Goal: Information Seeking & Learning: Learn about a topic

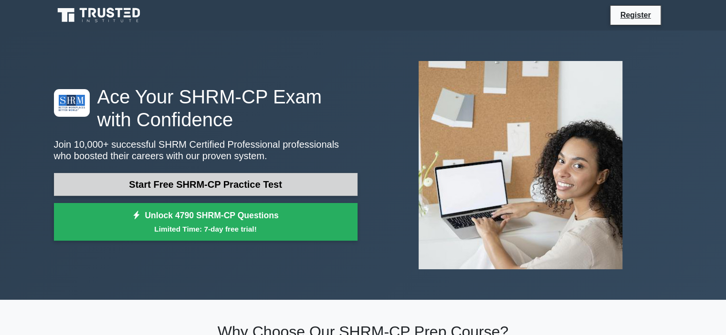
click at [169, 190] on link "Start Free SHRM-CP Practice Test" at bounding box center [205, 184] width 303 height 23
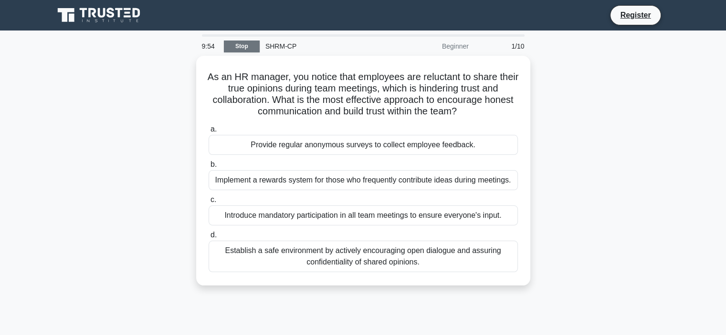
click at [249, 47] on link "Stop" at bounding box center [242, 47] width 36 height 12
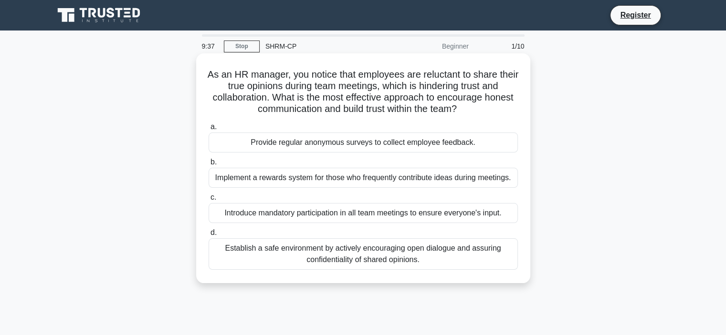
click at [316, 216] on div "Introduce mandatory participation in all team meetings to ensure everyone's inp…" at bounding box center [362, 213] width 309 height 20
click at [208, 201] on input "c. Introduce mandatory participation in all team meetings to ensure everyone's …" at bounding box center [208, 198] width 0 height 6
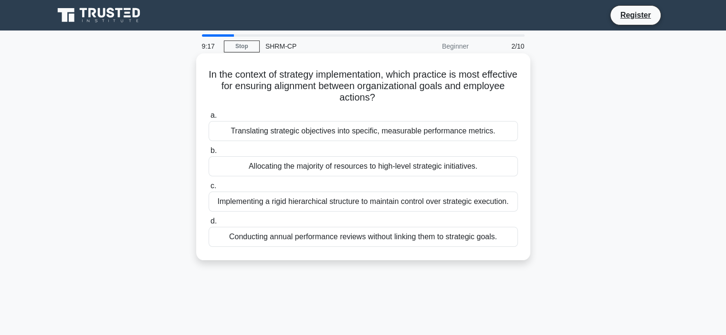
click at [501, 133] on div "Translating strategic objectives into specific, measurable performance metrics." at bounding box center [362, 131] width 309 height 20
click at [208, 119] on input "a. Translating strategic objectives into specific, measurable performance metri…" at bounding box center [208, 116] width 0 height 6
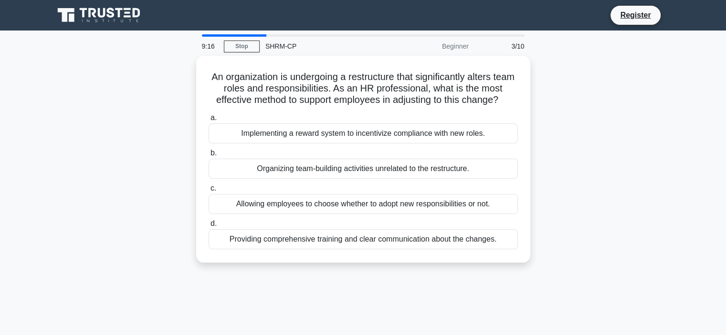
click at [501, 133] on div "Implementing a reward system to incentivize compliance with new roles." at bounding box center [362, 134] width 309 height 20
click at [208, 121] on input "a. Implementing a reward system to incentivize compliance with new roles." at bounding box center [208, 118] width 0 height 6
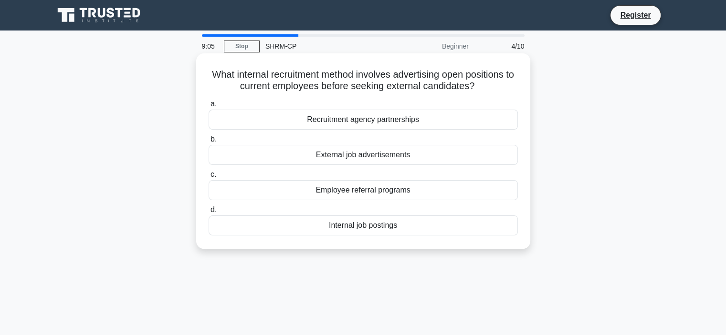
click at [361, 228] on div "Internal job postings" at bounding box center [362, 226] width 309 height 20
click at [208, 213] on input "d. Internal job postings" at bounding box center [208, 210] width 0 height 6
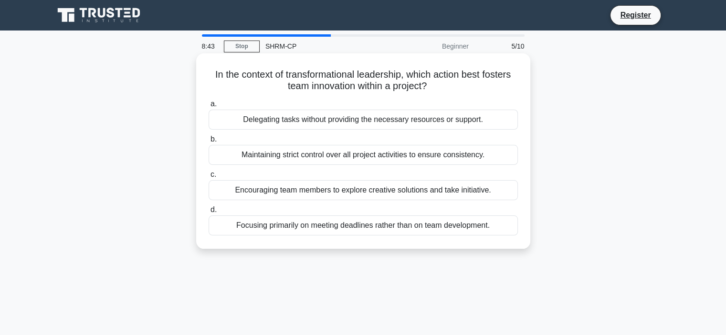
click at [436, 192] on div "Encouraging team members to explore creative solutions and take initiative." at bounding box center [362, 190] width 309 height 20
click at [208, 178] on input "c. Encouraging team members to explore creative solutions and take initiative." at bounding box center [208, 175] width 0 height 6
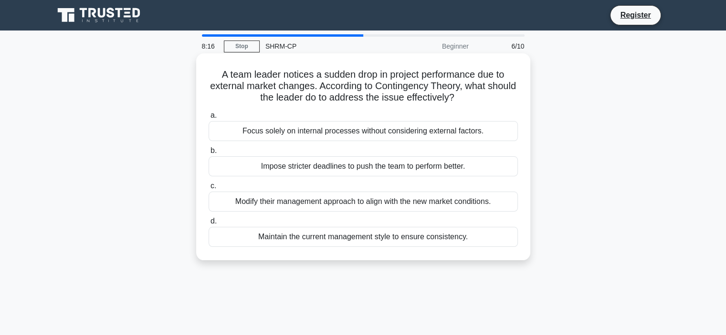
click at [450, 199] on div "Modify their management approach to align with the new market conditions." at bounding box center [362, 202] width 309 height 20
click at [208, 189] on input "c. Modify their management approach to align with the new market conditions." at bounding box center [208, 186] width 0 height 6
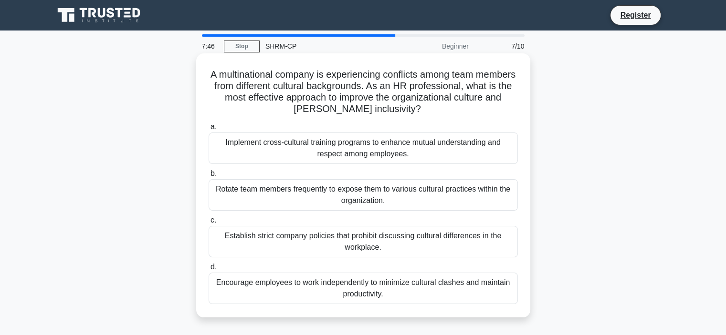
click at [412, 153] on div "Implement cross-cultural training programs to enhance mutual understanding and …" at bounding box center [362, 148] width 309 height 31
click at [208, 130] on input "a. Implement cross-cultural training programs to enhance mutual understanding a…" at bounding box center [208, 127] width 0 height 6
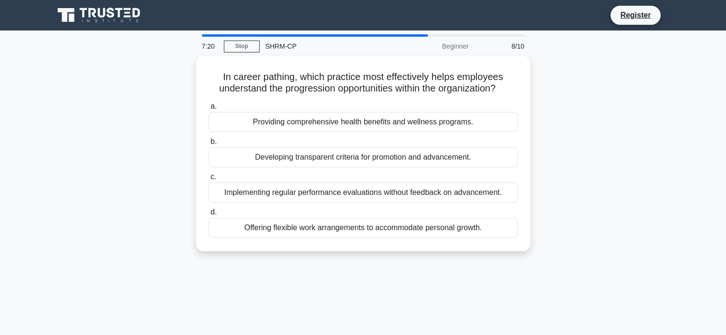
click at [412, 153] on div "Developing transparent criteria for promotion and advancement." at bounding box center [362, 157] width 309 height 20
click at [208, 145] on input "b. Developing transparent criteria for promotion and advancement." at bounding box center [208, 142] width 0 height 6
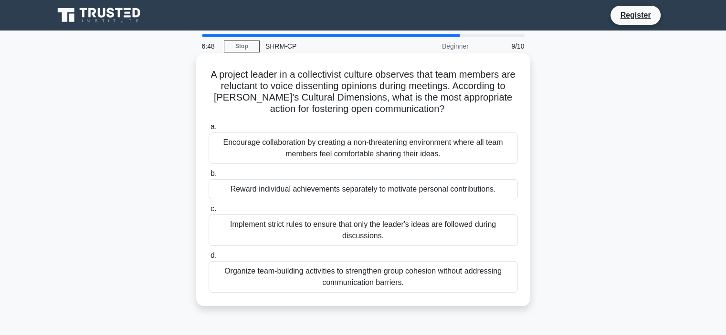
click at [340, 154] on div "Encourage collaboration by creating a non-threatening environment where all tea…" at bounding box center [362, 148] width 309 height 31
click at [208, 130] on input "a. Encourage collaboration by creating a non-threatening environment where all …" at bounding box center [208, 127] width 0 height 6
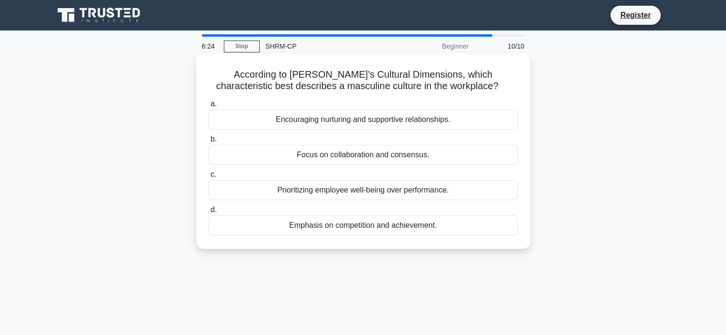
click at [351, 118] on div "Encouraging nurturing and supportive relationships." at bounding box center [362, 120] width 309 height 20
click at [208, 107] on input "a. Encouraging nurturing and supportive relationships." at bounding box center [208, 104] width 0 height 6
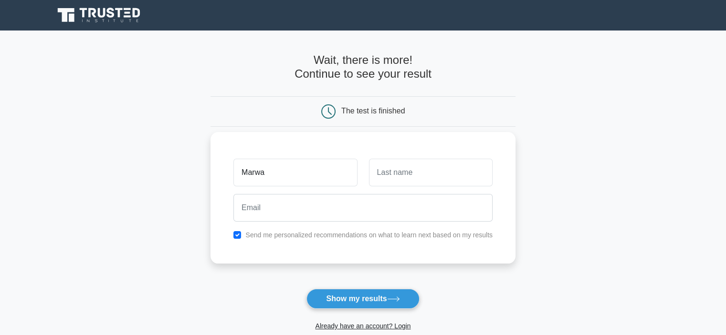
type input "Marwa"
click at [411, 176] on input "text" at bounding box center [431, 173] width 124 height 28
click at [418, 184] on input "text" at bounding box center [431, 173] width 124 height 28
type input "Sayegh"
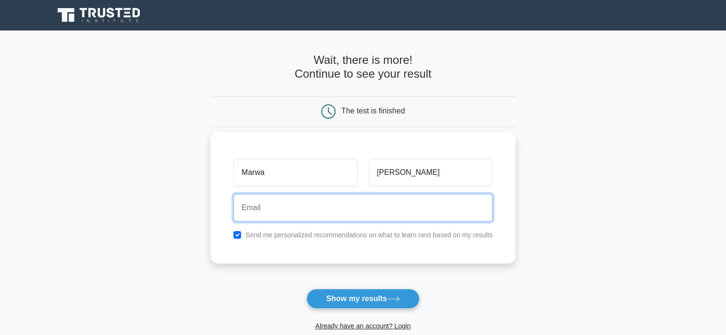
click at [301, 211] on input "email" at bounding box center [362, 208] width 259 height 28
type input "marwa.sayegh@unifert.com"
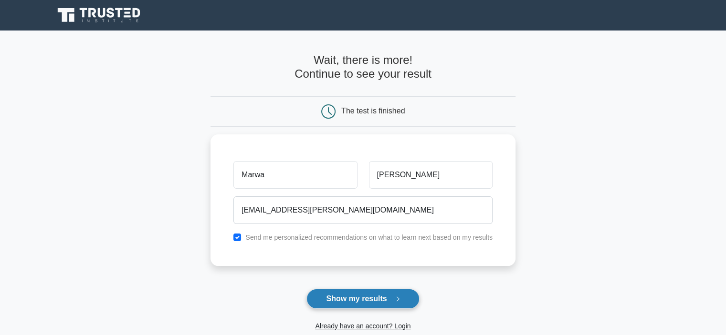
click at [352, 295] on button "Show my results" at bounding box center [362, 299] width 113 height 20
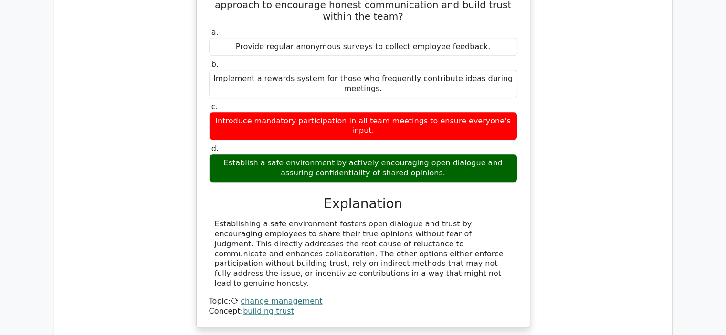
scroll to position [820, 0]
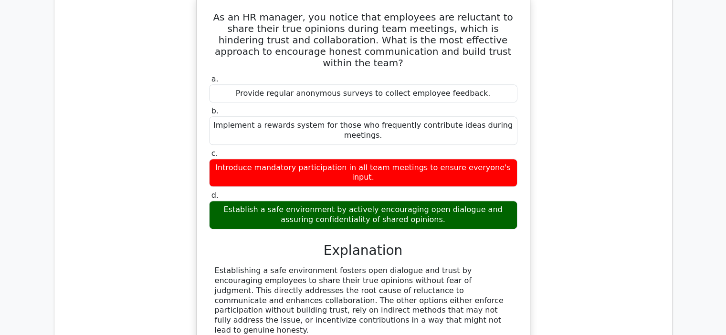
drag, startPoint x: 729, startPoint y: 238, endPoint x: 617, endPoint y: 290, distance: 122.9
click at [617, 290] on div "As an HR manager, you notice that employees are reluctant to share their true o…" at bounding box center [363, 191] width 602 height 391
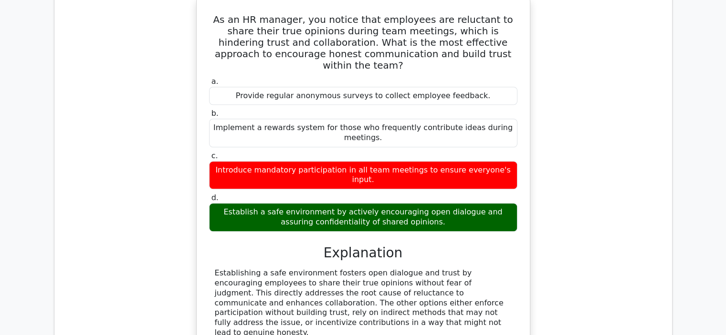
drag, startPoint x: 729, startPoint y: 222, endPoint x: 683, endPoint y: 275, distance: 70.0
click at [683, 275] on main "Go Premium SHRM Certified Professional Preparation Package (2025) 6031 Superior…" at bounding box center [363, 117] width 726 height 1814
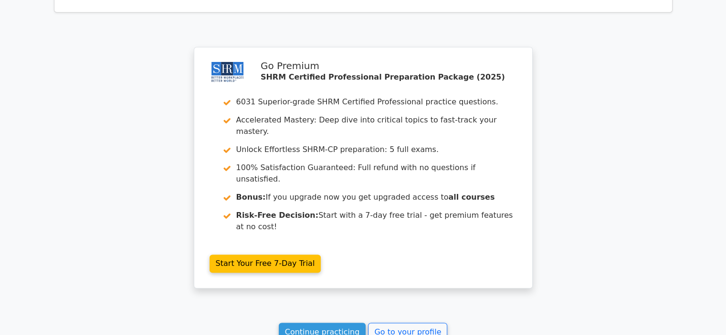
scroll to position [1501, 0]
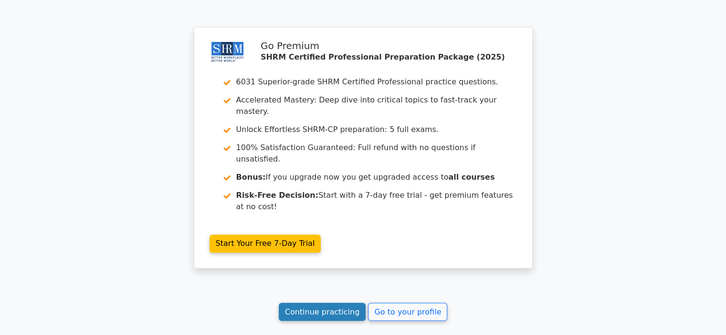
click at [350, 303] on link "Continue practicing" at bounding box center [322, 312] width 87 height 18
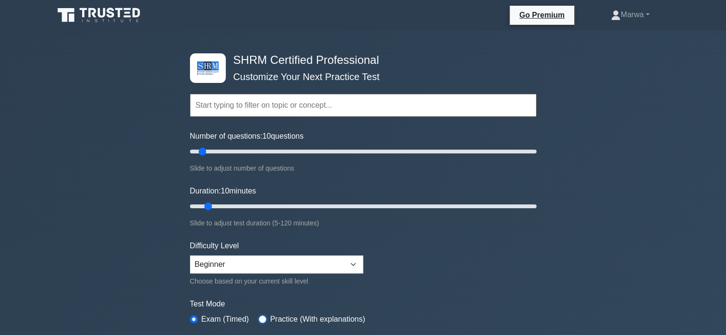
click at [262, 317] on input "radio" at bounding box center [263, 320] width 8 height 8
radio input "true"
drag, startPoint x: 731, startPoint y: 68, endPoint x: 729, endPoint y: 27, distance: 40.6
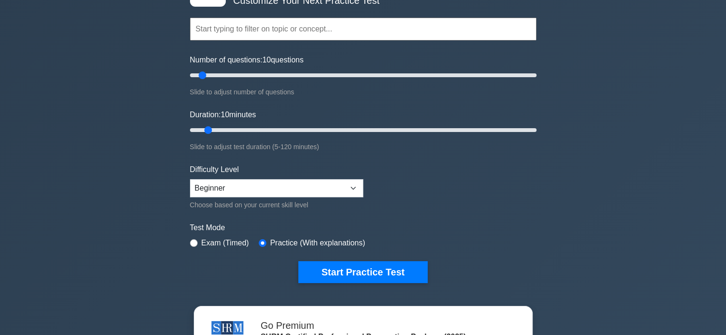
scroll to position [95, 0]
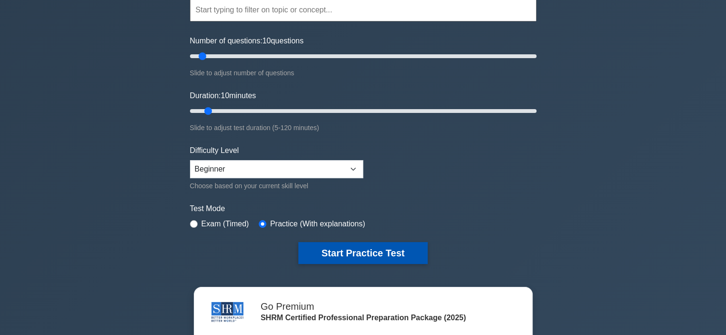
click at [363, 253] on button "Start Practice Test" at bounding box center [362, 253] width 129 height 22
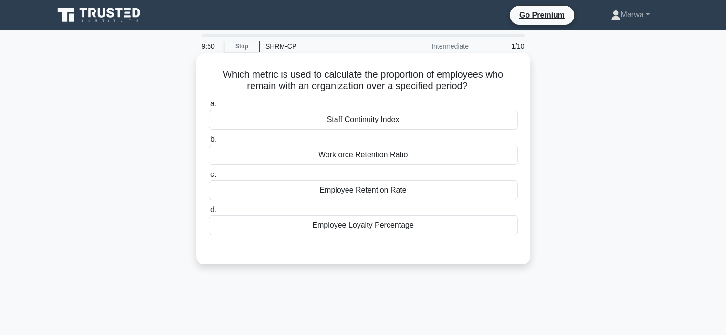
click at [371, 192] on div "Employee Retention Rate" at bounding box center [362, 190] width 309 height 20
click at [208, 178] on input "c. Employee Retention Rate" at bounding box center [208, 175] width 0 height 6
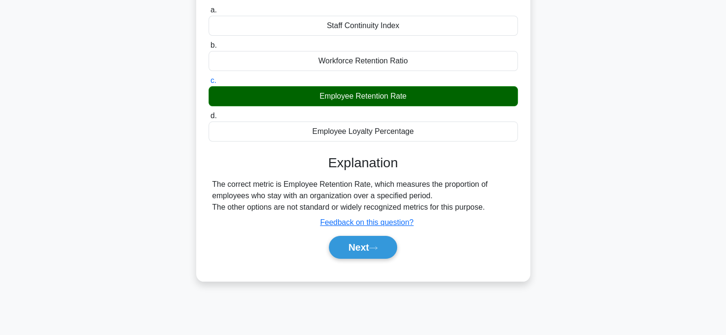
scroll to position [97, 0]
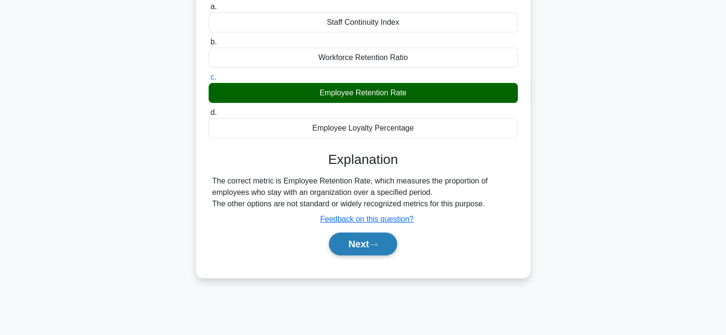
click at [370, 243] on button "Next" at bounding box center [363, 244] width 68 height 23
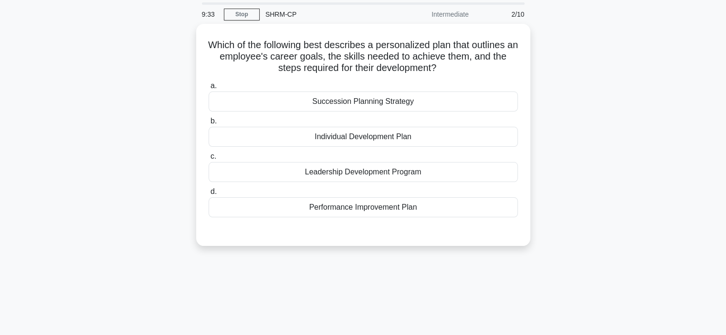
scroll to position [27, 0]
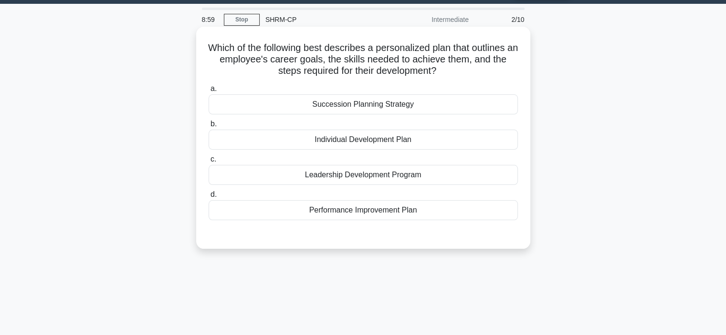
click at [336, 208] on div "Performance Improvement Plan" at bounding box center [362, 210] width 309 height 20
click at [208, 198] on input "d. Performance Improvement Plan" at bounding box center [208, 195] width 0 height 6
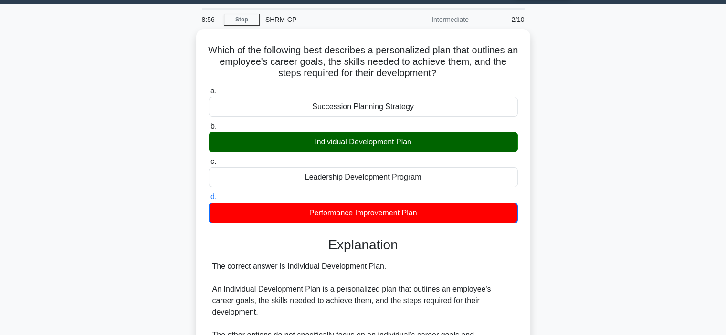
click at [547, 163] on div "Which of the following best describes a personalized plan that outlines an empl…" at bounding box center [363, 247] width 630 height 437
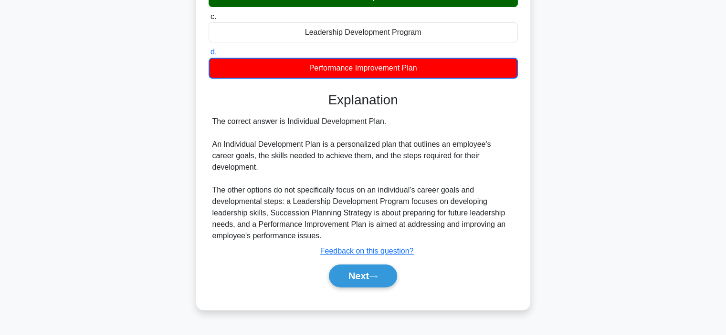
scroll to position [180, 0]
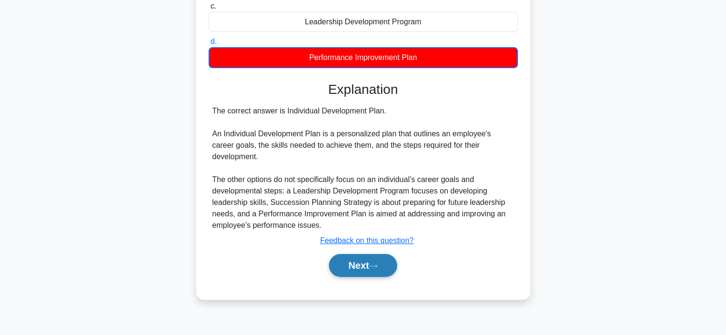
click at [358, 255] on button "Next" at bounding box center [363, 265] width 68 height 23
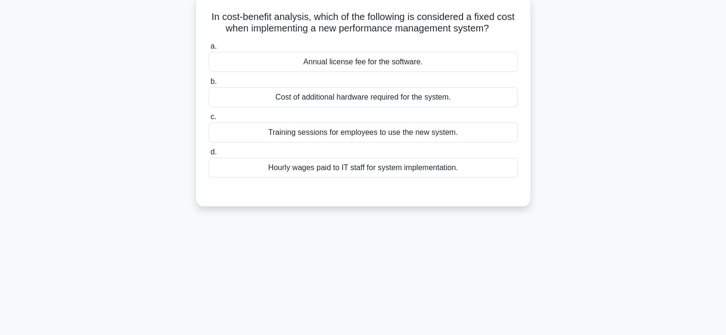
scroll to position [55, 0]
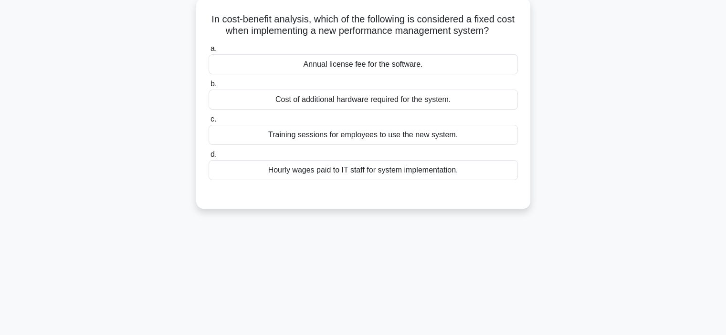
click at [388, 67] on div "Annual license fee for the software." at bounding box center [362, 64] width 309 height 20
click at [208, 52] on input "a. Annual license fee for the software." at bounding box center [208, 49] width 0 height 6
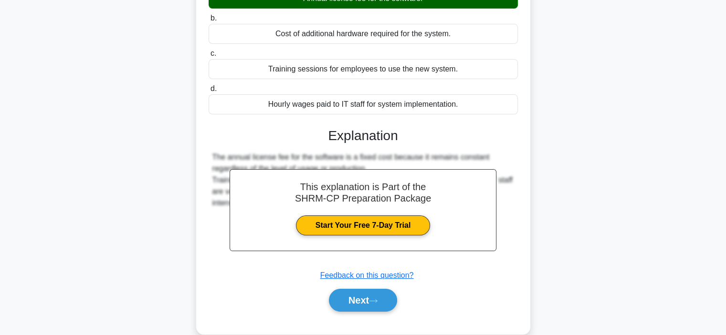
scroll to position [180, 0]
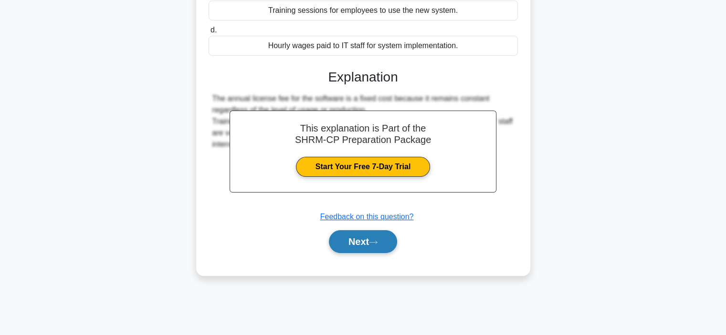
click at [348, 240] on button "Next" at bounding box center [363, 241] width 68 height 23
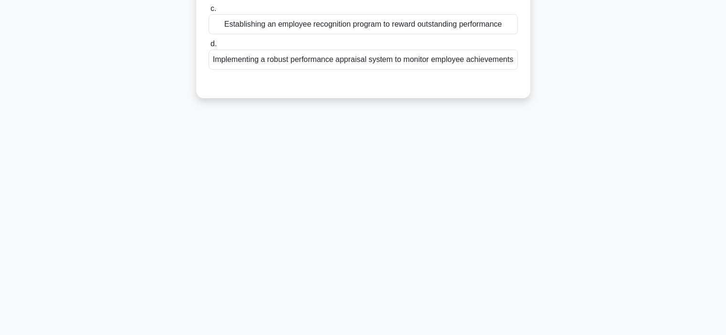
drag, startPoint x: 730, startPoint y: 175, endPoint x: 546, endPoint y: 246, distance: 197.4
click at [546, 246] on div "7:53 Stop SHRM-CP Intermediate 4/10 Your organization aims to increase its mark…" at bounding box center [363, 93] width 630 height 477
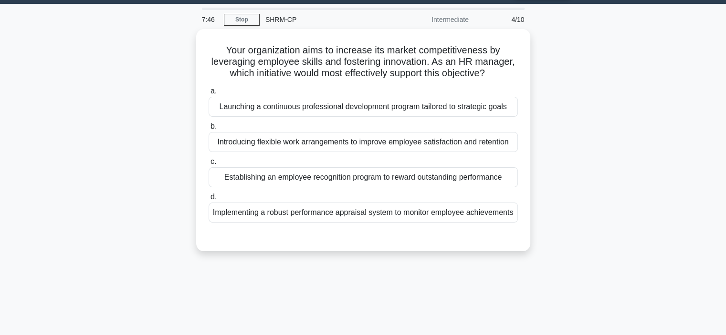
scroll to position [8, 0]
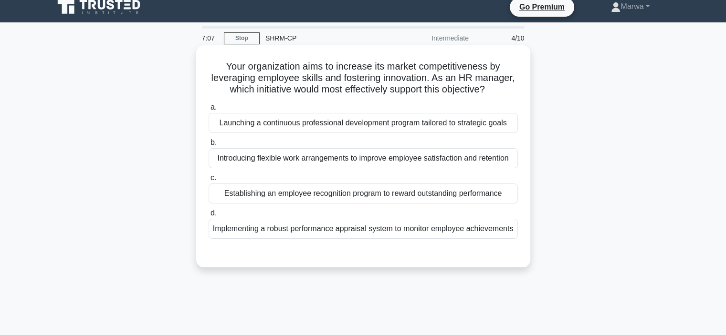
click at [351, 194] on div "Establishing an employee recognition program to reward outstanding performance" at bounding box center [362, 194] width 309 height 20
click at [208, 181] on input "c. Establishing an employee recognition program to reward outstanding performan…" at bounding box center [208, 178] width 0 height 6
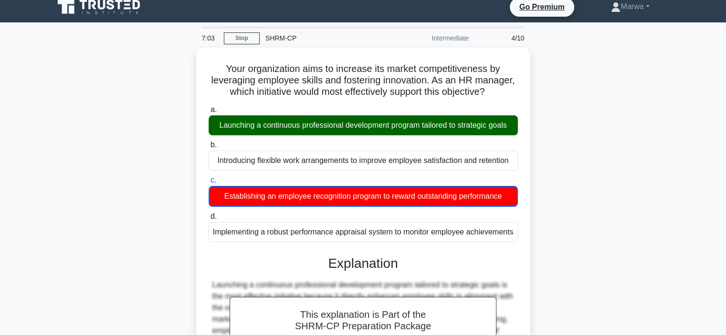
click at [662, 151] on div "Your organization aims to increase its market competitiveness by leveraging emp…" at bounding box center [363, 261] width 630 height 426
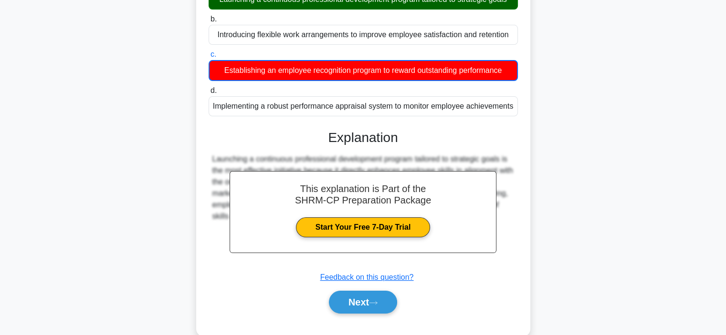
scroll to position [137, 0]
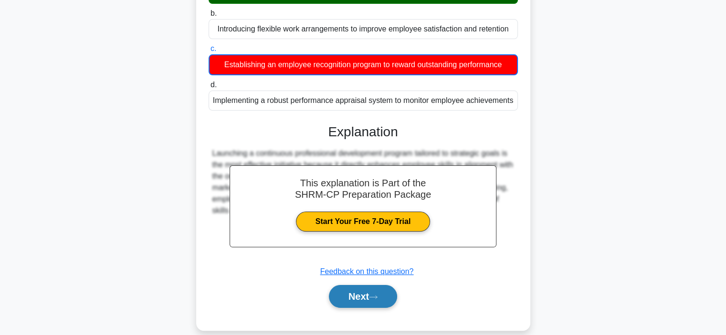
click at [347, 308] on button "Next" at bounding box center [363, 296] width 68 height 23
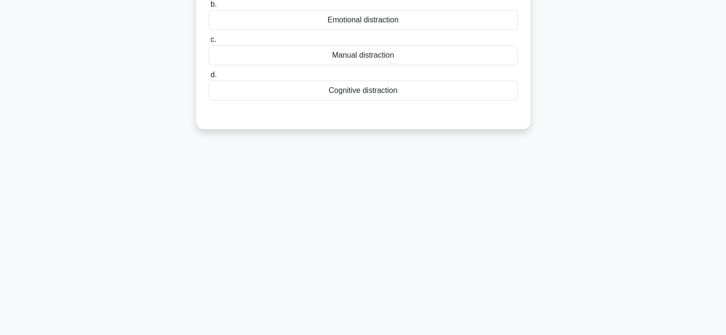
drag, startPoint x: 726, startPoint y: 207, endPoint x: 728, endPoint y: 190, distance: 17.3
click at [725, 190] on html "Go Premium Marwa" at bounding box center [363, 120] width 726 height 515
drag, startPoint x: 728, startPoint y: 190, endPoint x: 640, endPoint y: 156, distance: 94.7
click at [640, 156] on div "6:45 Stop SHRM-CP Intermediate 5/10 Which type of distraction occurs when a dri…" at bounding box center [363, 135] width 630 height 477
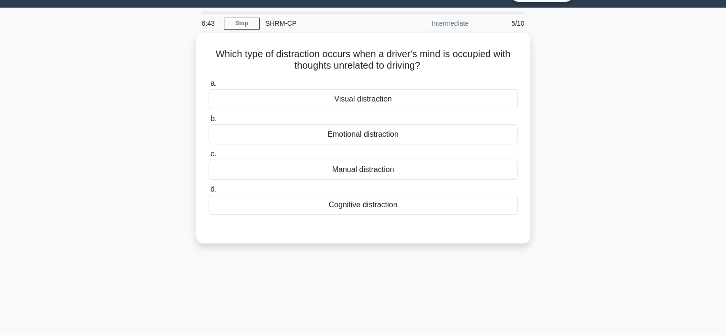
scroll to position [4, 0]
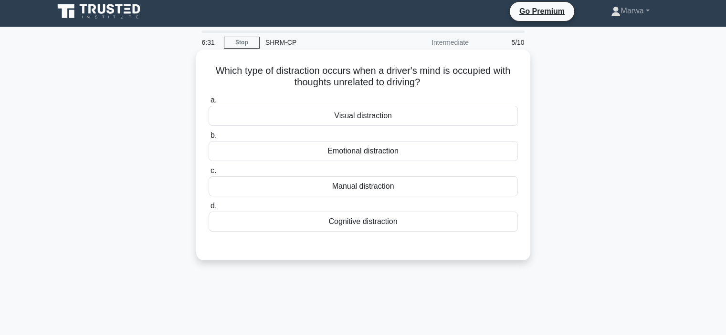
click at [344, 227] on div "Cognitive distraction" at bounding box center [362, 222] width 309 height 20
click at [208, 209] on input "d. Cognitive distraction" at bounding box center [208, 206] width 0 height 6
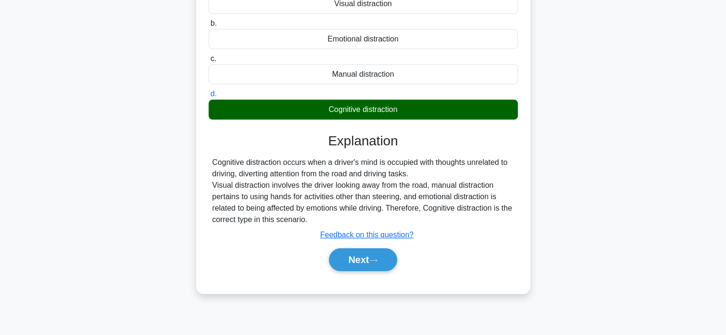
scroll to position [125, 0]
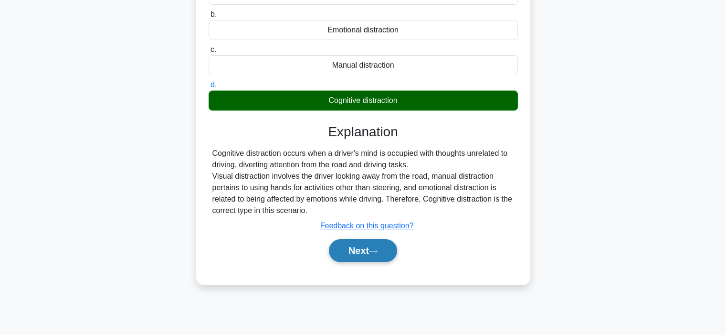
click at [368, 248] on button "Next" at bounding box center [363, 250] width 68 height 23
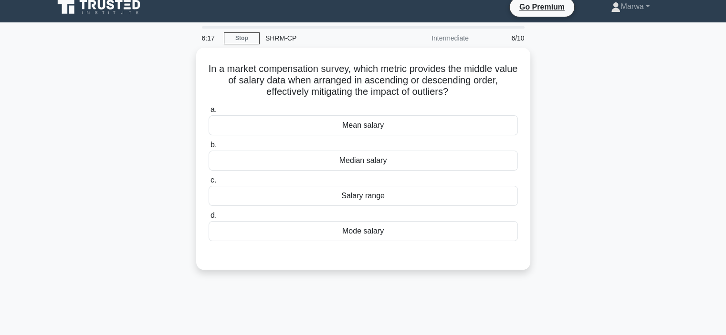
scroll to position [7, 0]
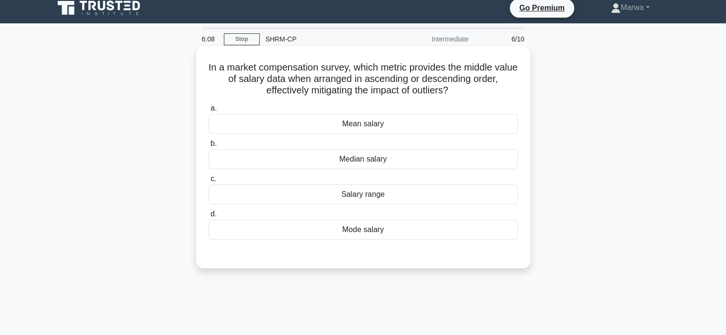
click at [365, 160] on div "Median salary" at bounding box center [362, 159] width 309 height 20
click at [208, 147] on input "b. Median salary" at bounding box center [208, 144] width 0 height 6
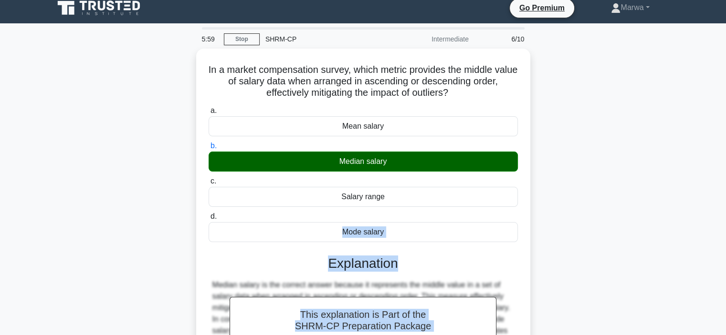
drag, startPoint x: 728, startPoint y: 198, endPoint x: 729, endPoint y: 213, distance: 15.3
click at [725, 213] on html "Go Premium Marwa" at bounding box center [363, 250] width 726 height 515
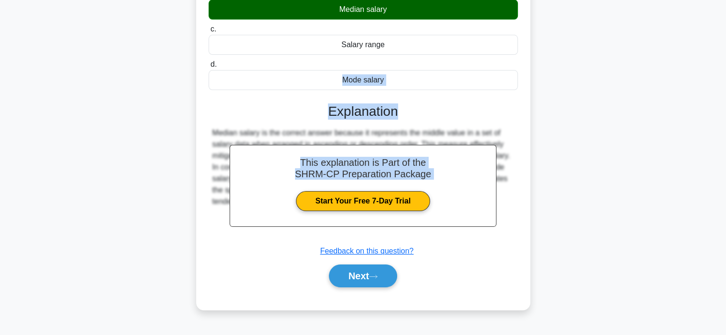
scroll to position [166, 0]
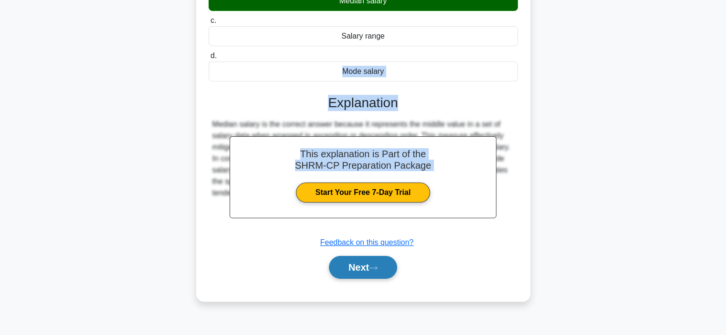
click at [368, 275] on button "Next" at bounding box center [363, 267] width 68 height 23
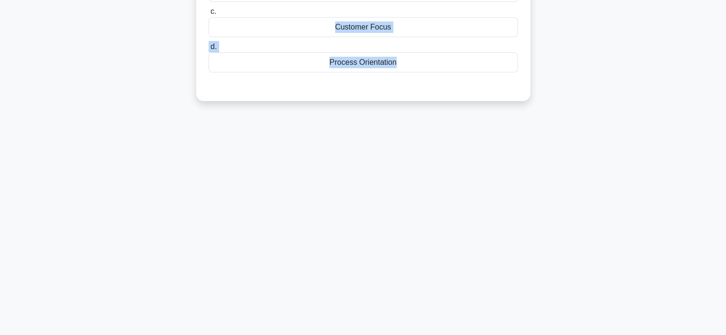
drag, startPoint x: 732, startPoint y: 111, endPoint x: 729, endPoint y: 118, distance: 7.7
click at [725, 118] on html "Go Premium Marwa" at bounding box center [363, 91] width 726 height 515
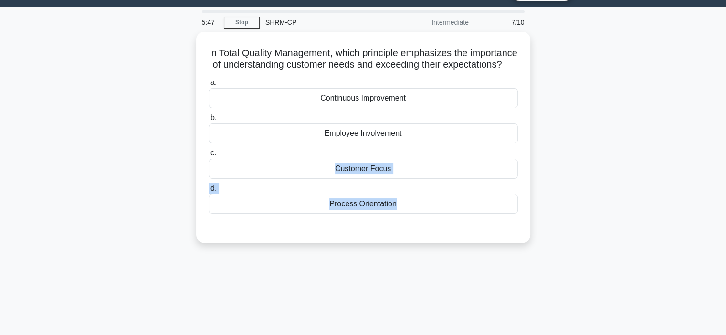
scroll to position [20, 0]
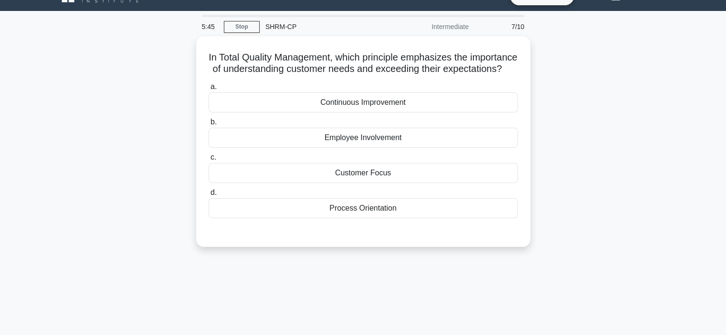
click at [567, 103] on div "In Total Quality Management, which principle emphasizes the importance of under…" at bounding box center [363, 147] width 630 height 222
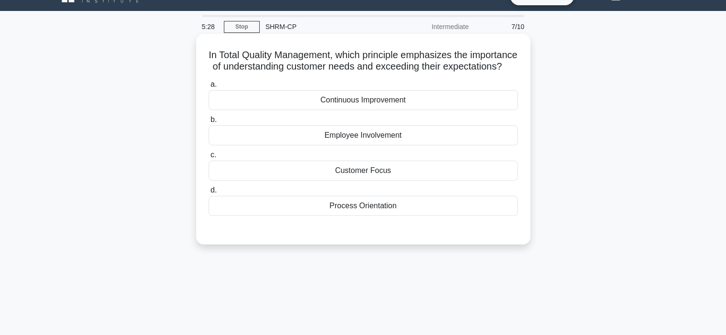
click at [408, 181] on div "Customer Focus" at bounding box center [362, 171] width 309 height 20
click at [208, 158] on input "c. Customer Focus" at bounding box center [208, 155] width 0 height 6
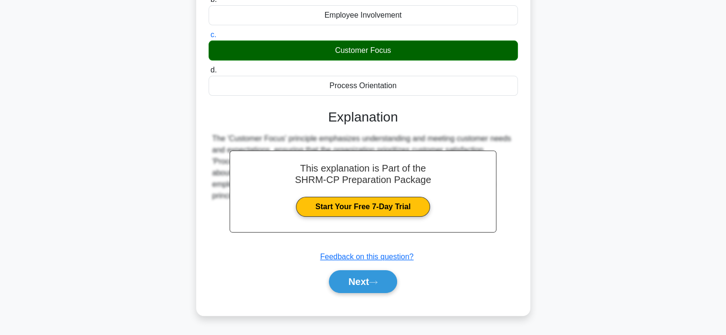
scroll to position [160, 0]
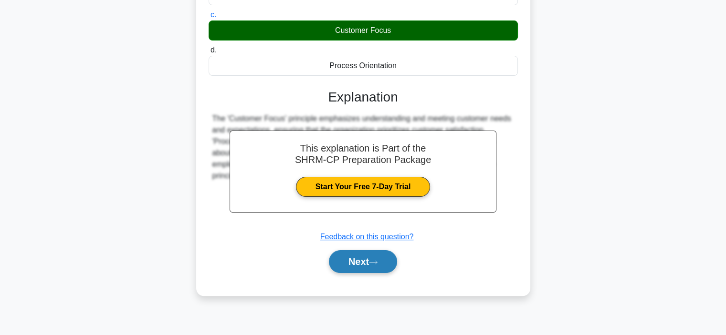
click at [367, 273] on button "Next" at bounding box center [363, 261] width 68 height 23
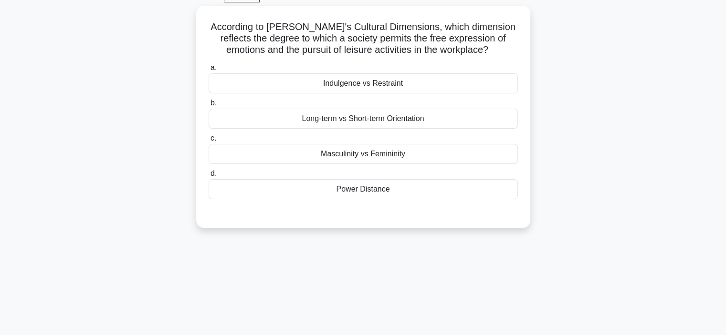
scroll to position [40, 0]
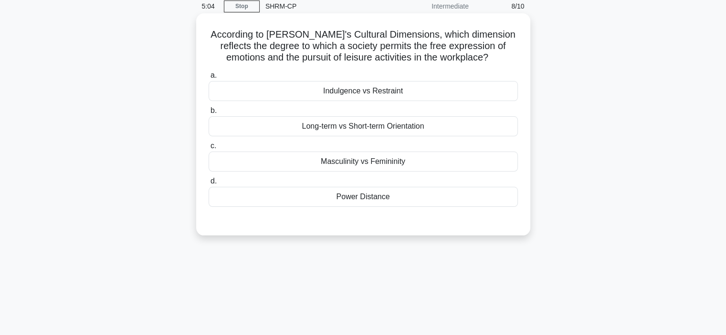
click at [379, 95] on div "Indulgence vs Restraint" at bounding box center [362, 91] width 309 height 20
click at [208, 79] on input "a. Indulgence vs Restraint" at bounding box center [208, 76] width 0 height 6
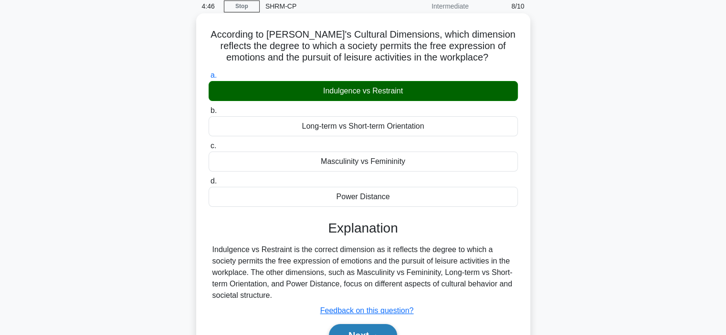
drag, startPoint x: 727, startPoint y: 204, endPoint x: 374, endPoint y: 332, distance: 375.4
click at [374, 332] on button "Next" at bounding box center [363, 335] width 68 height 23
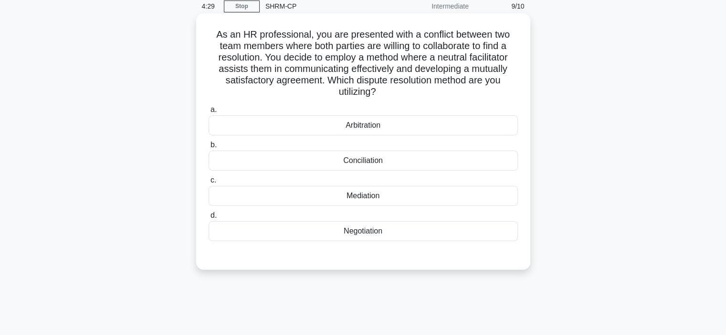
click at [485, 200] on div "Mediation" at bounding box center [362, 196] width 309 height 20
click at [208, 184] on input "c. Mediation" at bounding box center [208, 180] width 0 height 6
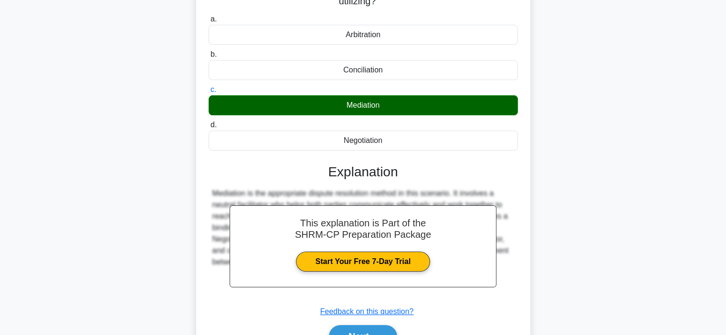
scroll to position [134, 0]
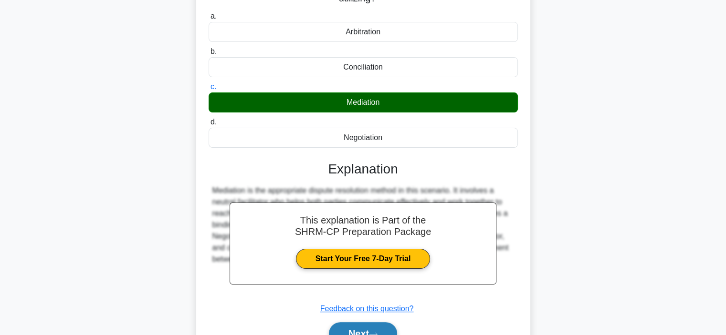
click at [378, 329] on button "Next" at bounding box center [363, 333] width 68 height 23
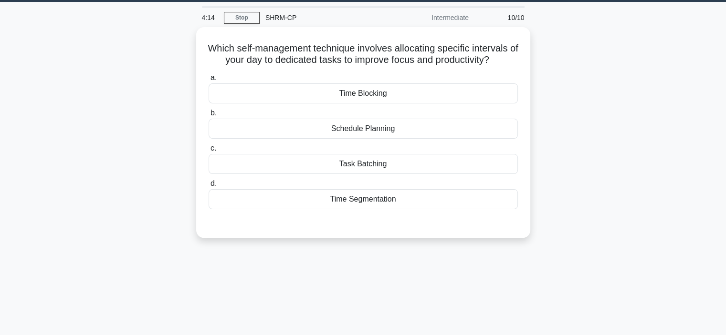
scroll to position [27, 0]
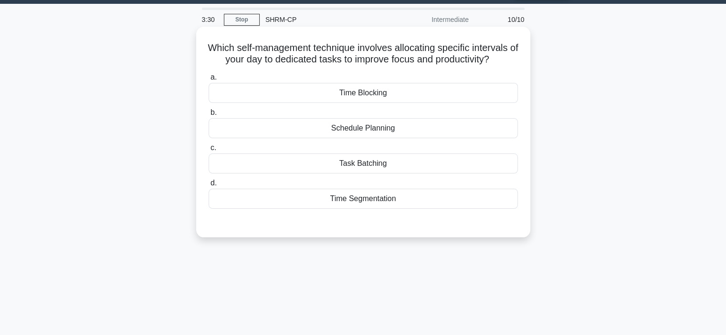
click at [344, 200] on div "Time Segmentation" at bounding box center [362, 199] width 309 height 20
click at [208, 187] on input "d. Time Segmentation" at bounding box center [208, 183] width 0 height 6
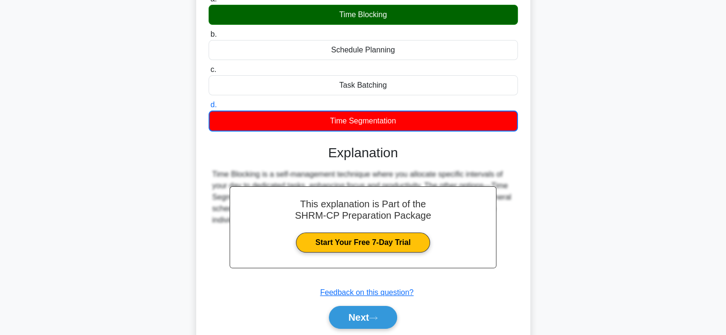
scroll to position [180, 0]
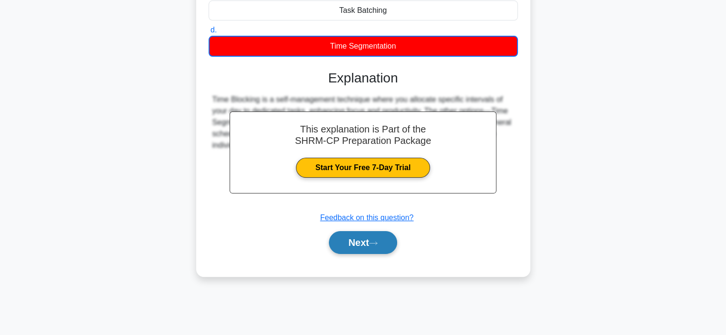
click at [361, 245] on button "Next" at bounding box center [363, 242] width 68 height 23
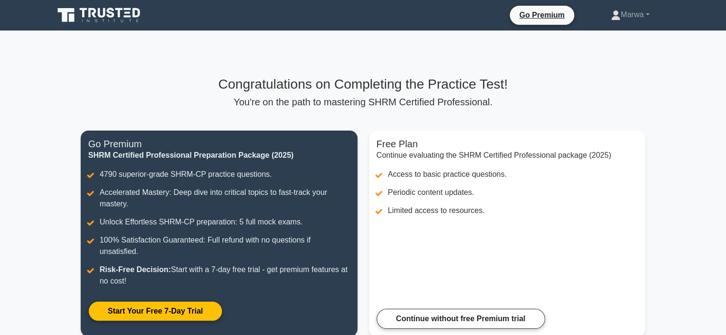
drag, startPoint x: 730, startPoint y: 124, endPoint x: 672, endPoint y: 212, distance: 105.4
click at [672, 212] on main "Congratulations on Completing the Practice Test! You're on the path to masterin…" at bounding box center [363, 212] width 726 height 363
